Goal: Entertainment & Leisure: Browse casually

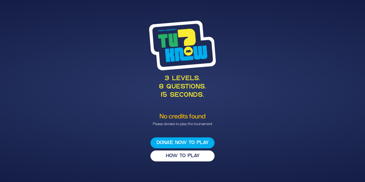
drag, startPoint x: 220, startPoint y: 126, endPoint x: 220, endPoint y: 131, distance: 5.1
click at [220, 131] on div "3 levels. 8 questions. 15 seconds. No credits found Please donate to play the t…" at bounding box center [183, 91] width 274 height 154
drag, startPoint x: 236, startPoint y: 132, endPoint x: 258, endPoint y: 139, distance: 23.2
click at [258, 139] on div "3 levels. 8 questions. 15 seconds. No credits found Please donate to play the t…" at bounding box center [183, 91] width 274 height 154
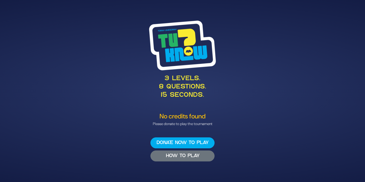
click at [178, 160] on button "HOW TO PLAY" at bounding box center [182, 155] width 64 height 11
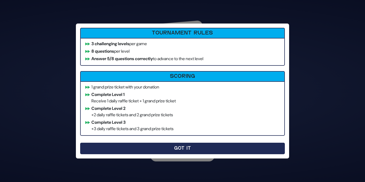
click at [193, 149] on button "Got It" at bounding box center [182, 148] width 205 height 11
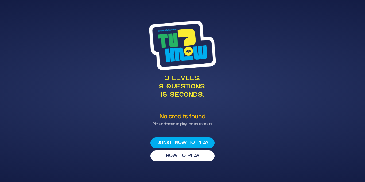
drag, startPoint x: 226, startPoint y: 129, endPoint x: 263, endPoint y: 141, distance: 38.3
click at [263, 141] on div "3 levels. 8 questions. 15 seconds. No credits found Please donate to play the t…" at bounding box center [183, 91] width 274 height 154
drag, startPoint x: 258, startPoint y: 118, endPoint x: 241, endPoint y: 120, distance: 16.8
click at [241, 120] on div "No credits found Please donate to play the tournament" at bounding box center [182, 120] width 261 height 14
click at [230, 103] on div "3 levels. 8 questions. 15 seconds." at bounding box center [182, 64] width 261 height 86
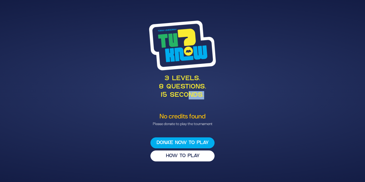
drag, startPoint x: 216, startPoint y: 93, endPoint x: 215, endPoint y: 111, distance: 18.2
click at [198, 106] on div "3 levels. 8 questions. 15 seconds. No credits found Please donate to play the t…" at bounding box center [183, 91] width 274 height 154
click at [203, 101] on div "3 levels. 8 questions. 15 seconds." at bounding box center [182, 64] width 261 height 86
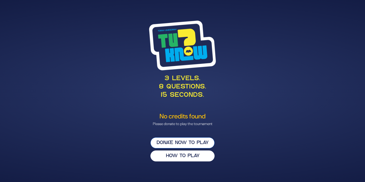
click at [199, 141] on button "Donate now to play" at bounding box center [182, 142] width 64 height 11
click at [192, 144] on button "Donate now to play" at bounding box center [182, 142] width 64 height 11
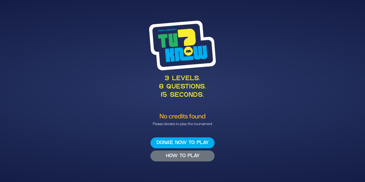
click at [164, 156] on button "HOW TO PLAY" at bounding box center [182, 155] width 64 height 11
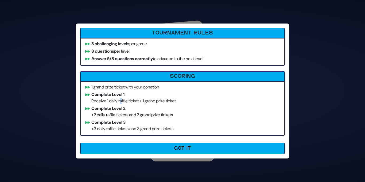
drag, startPoint x: 118, startPoint y: 93, endPoint x: 122, endPoint y: 99, distance: 7.9
click at [122, 99] on li "Complete Level 1 Receive 1 daily raffle ticket + 1 grand prize ticket" at bounding box center [182, 97] width 199 height 13
click at [140, 102] on li "Complete Level 1 Receive 1 daily raffle ticket + 1 grand prize ticket" at bounding box center [182, 97] width 199 height 13
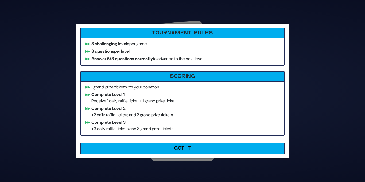
click at [175, 102] on li "Complete Level 1 Receive 1 daily raffle ticket + 1 grand prize ticket" at bounding box center [182, 97] width 199 height 13
click at [173, 103] on li "Complete Level 1 Receive 1 daily raffle ticket + 1 grand prize ticket" at bounding box center [182, 97] width 199 height 13
click at [167, 110] on li "Complete Level 2 +2 daily raffle tickets and 2 grand prize tickets" at bounding box center [182, 111] width 199 height 13
click at [154, 115] on li "Complete Level 2 +2 daily raffle tickets and 2 grand prize tickets" at bounding box center [182, 111] width 199 height 13
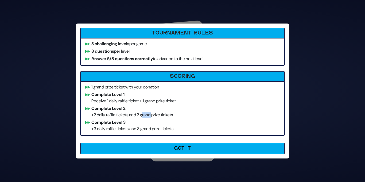
click at [154, 115] on li "Complete Level 2 +2 daily raffle tickets and 2 grand prize tickets" at bounding box center [182, 111] width 199 height 13
click at [158, 133] on ul "1 grand prize ticket with your donation Complete Level 1 Receive 1 daily raffle…" at bounding box center [182, 108] width 205 height 55
click at [160, 131] on li "Complete Level 3 +3 daily raffle tickets and 3 grand prize tickets" at bounding box center [182, 125] width 199 height 13
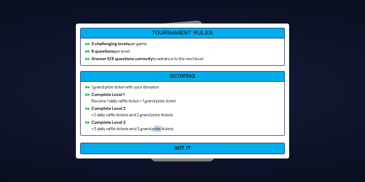
click at [160, 131] on li "Complete Level 3 +3 daily raffle tickets and 3 grand prize tickets" at bounding box center [182, 125] width 199 height 13
click at [194, 132] on li "Complete Level 3 +3 daily raffle tickets and 3 grand prize tickets" at bounding box center [182, 125] width 199 height 13
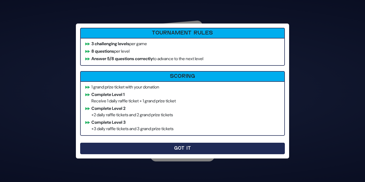
drag, startPoint x: 166, startPoint y: 153, endPoint x: 169, endPoint y: 153, distance: 3.2
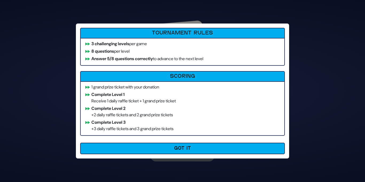
click at [167, 153] on button "Got It" at bounding box center [182, 148] width 205 height 11
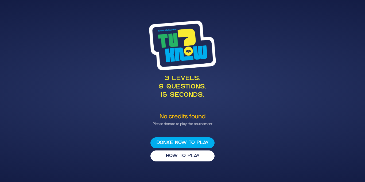
click at [88, 75] on p "3 levels. 8 questions. 15 seconds." at bounding box center [182, 87] width 261 height 25
